Goal: Navigation & Orientation: Find specific page/section

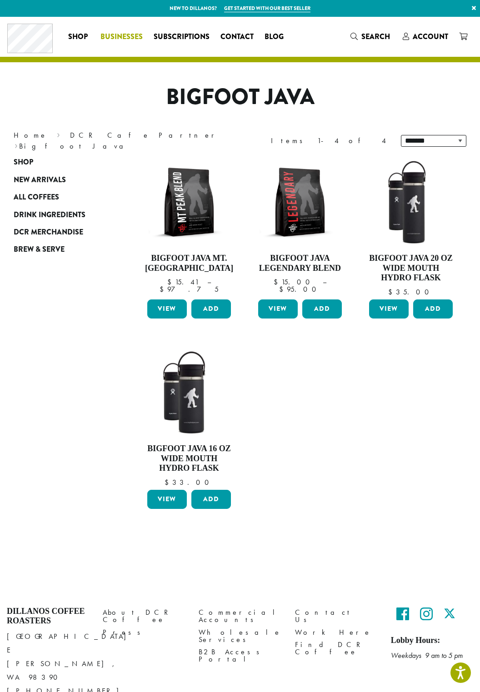
click at [106, 41] on span "Businesses" at bounding box center [121, 36] width 42 height 11
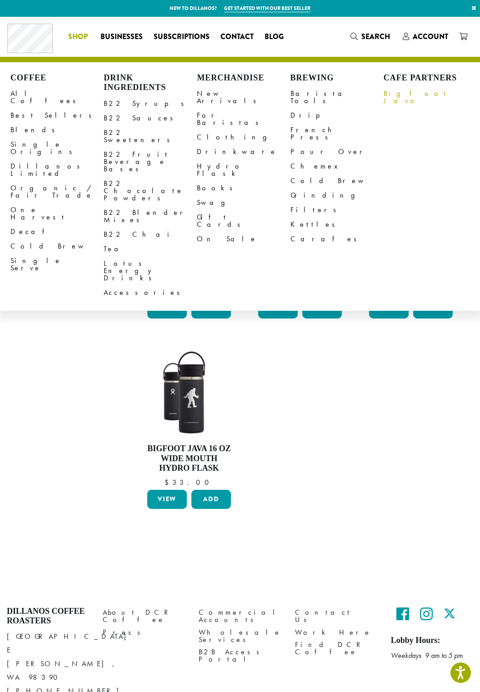
click at [402, 99] on link "Bigfoot Java" at bounding box center [429, 97] width 93 height 22
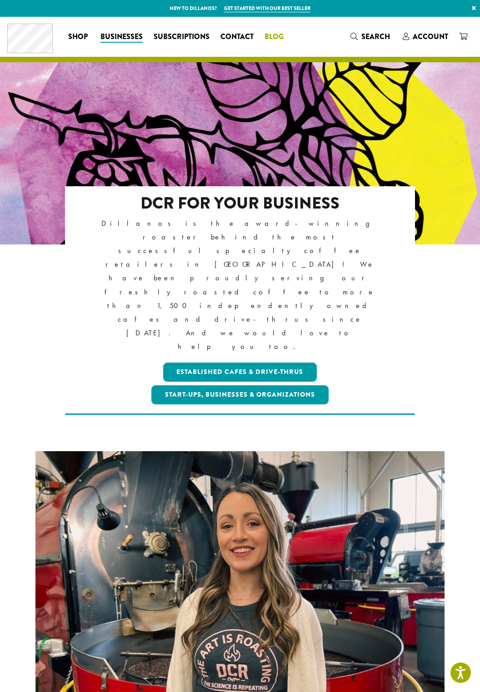
click at [263, 33] on link "Blog" at bounding box center [274, 37] width 30 height 15
click at [227, 40] on span "Contact" at bounding box center [236, 36] width 33 height 11
